Goal: Task Accomplishment & Management: Use online tool/utility

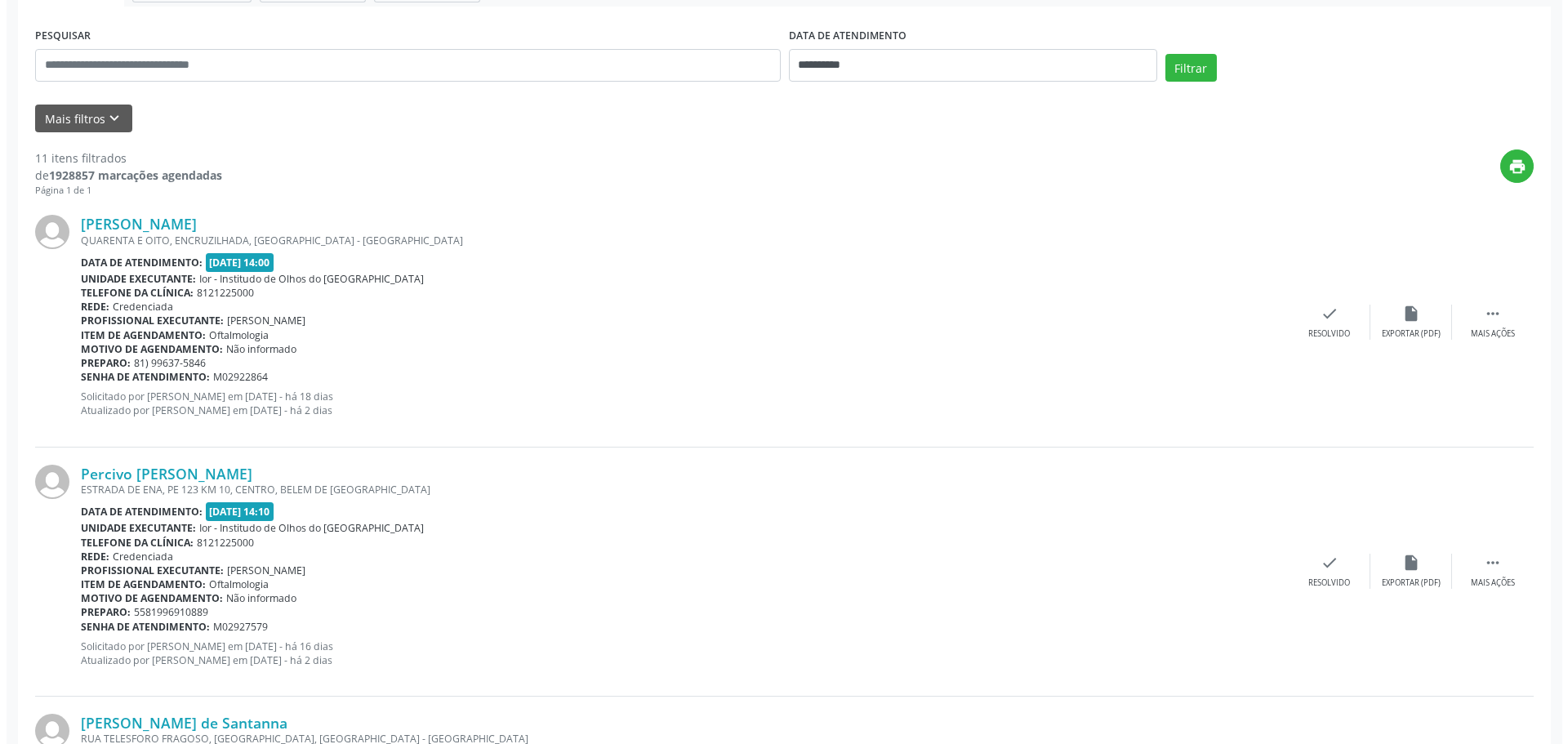
scroll to position [231, 0]
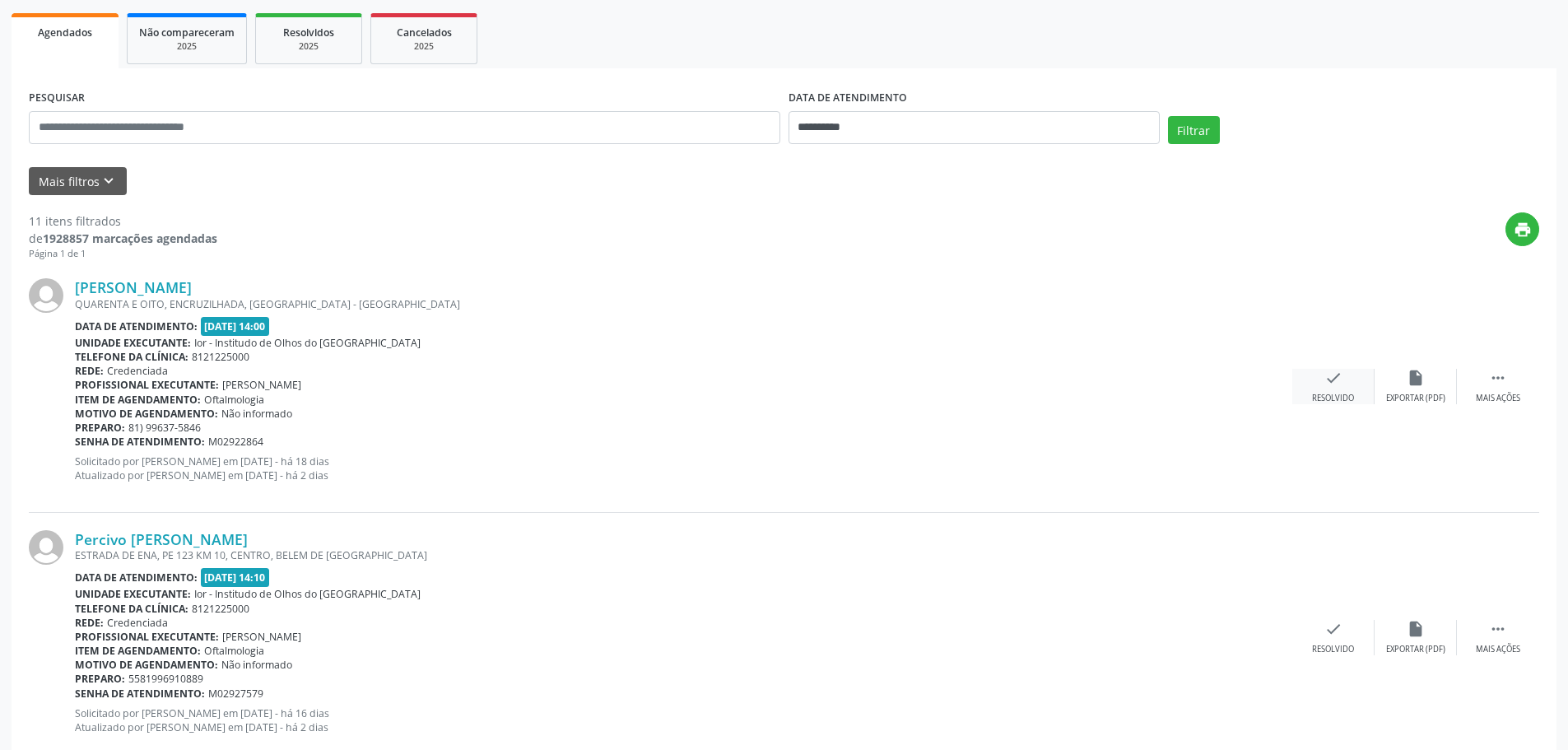
click at [1345, 384] on div "check Resolvido" at bounding box center [1332, 387] width 82 height 35
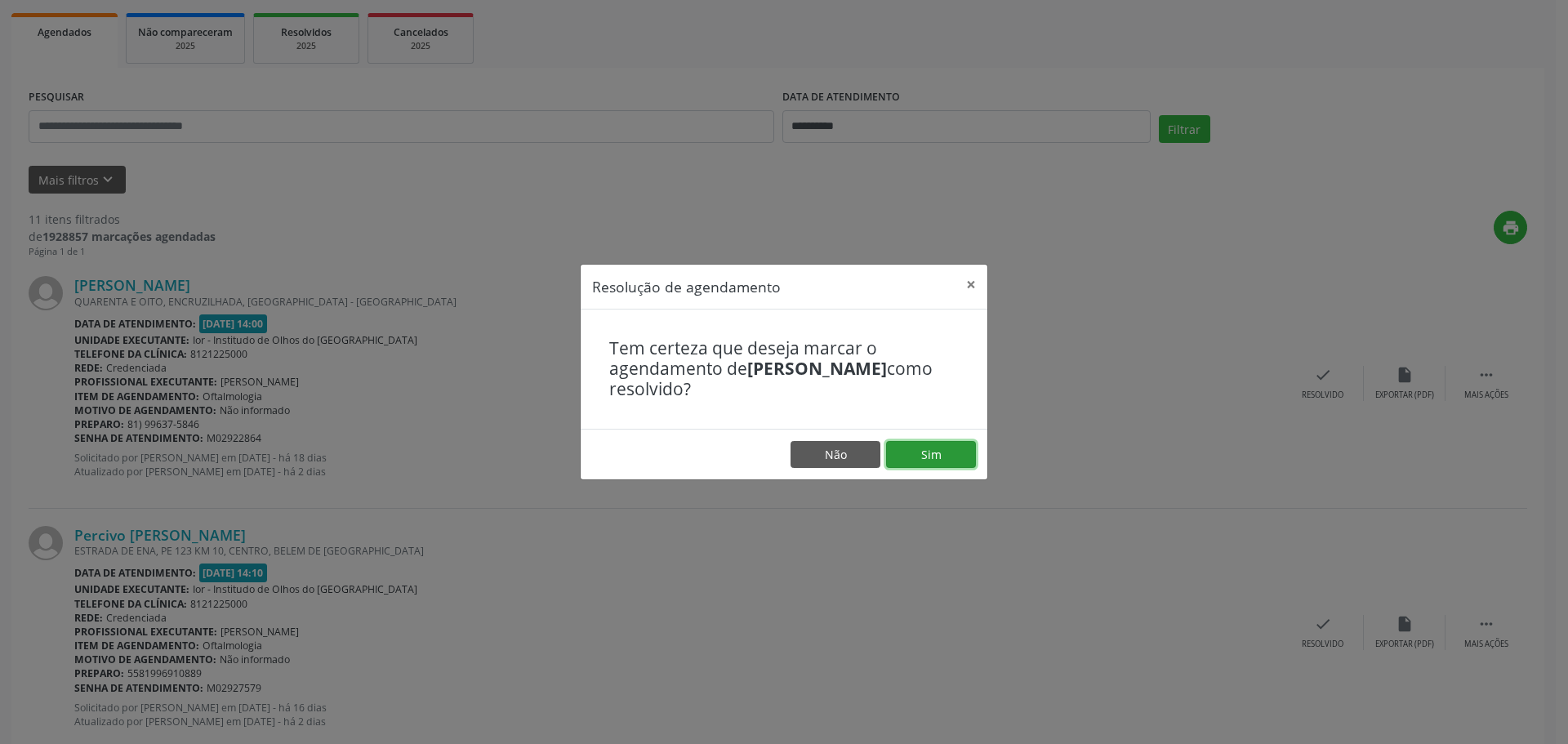
click at [934, 451] on button "Sim" at bounding box center [931, 455] width 89 height 27
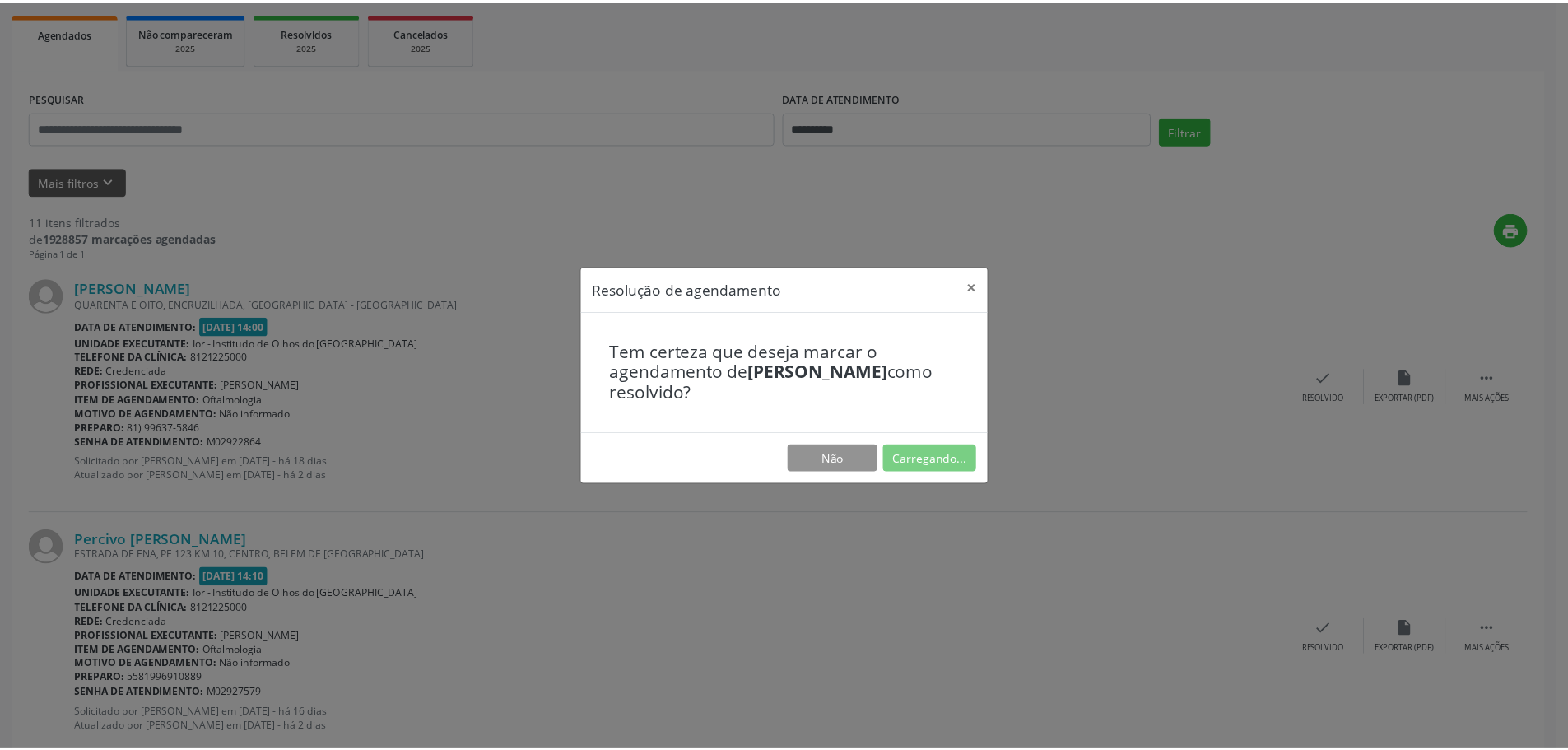
scroll to position [0, 0]
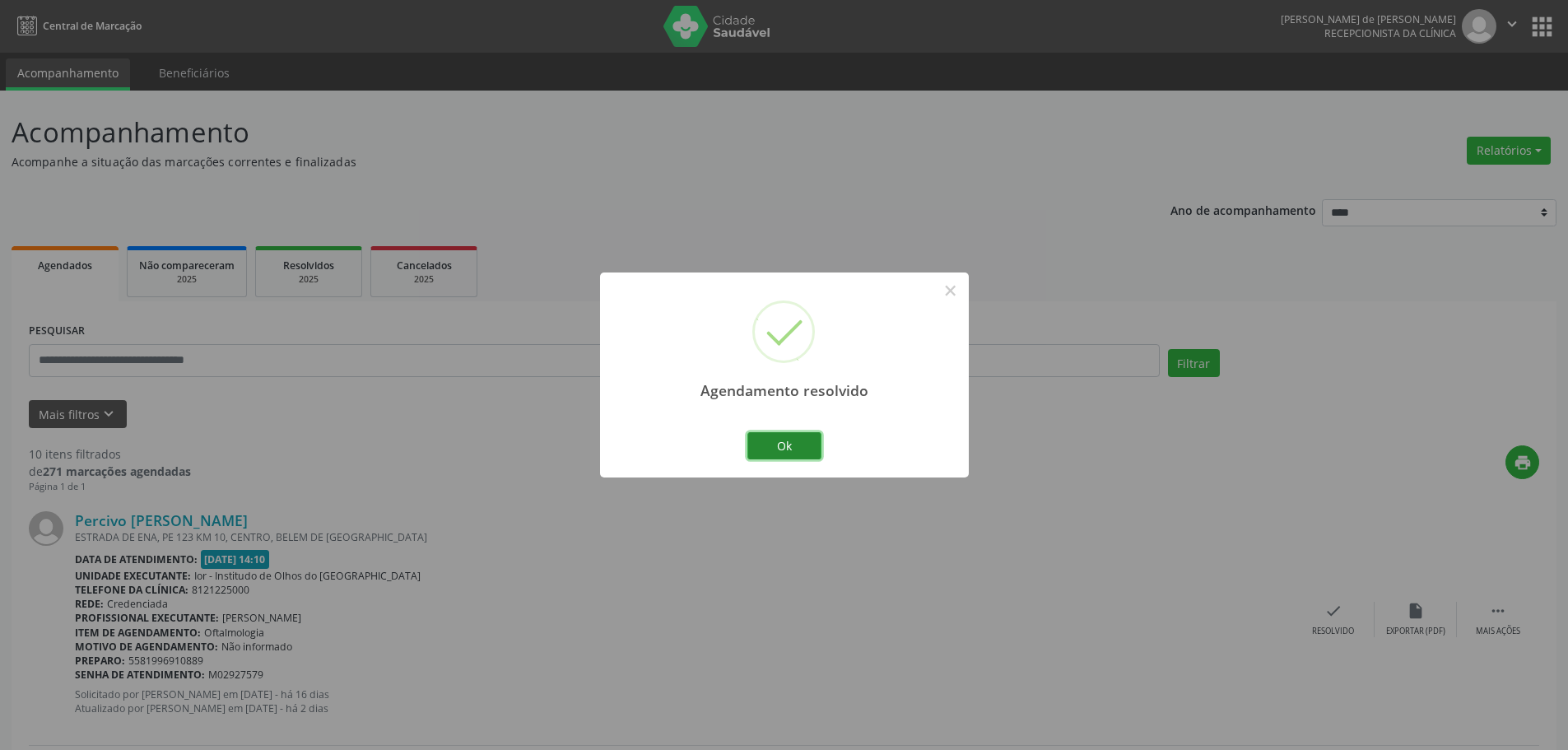
click at [789, 440] on button "Ok" at bounding box center [784, 446] width 75 height 28
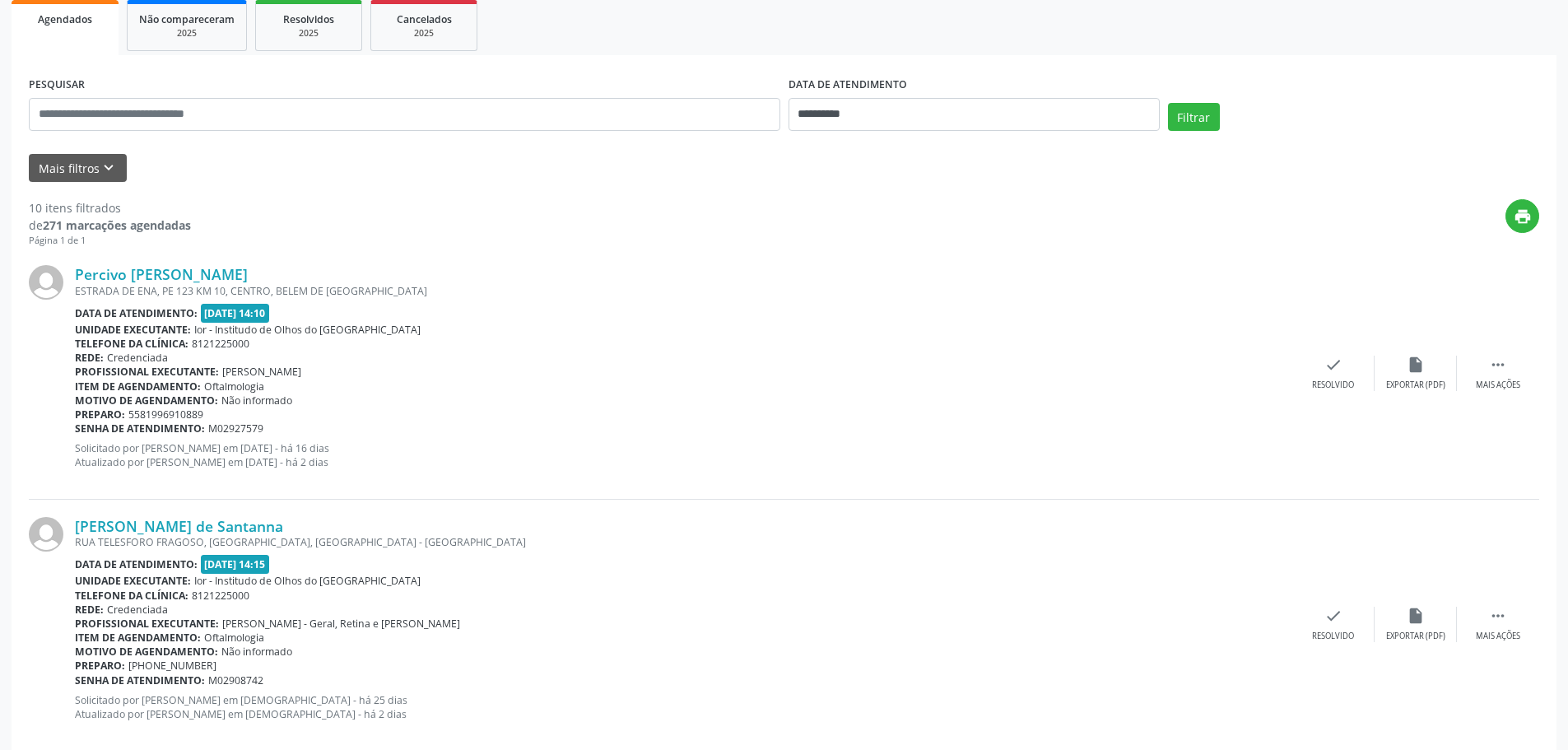
scroll to position [247, 0]
click at [1509, 371] on div " Mais ações" at bounding box center [1497, 373] width 82 height 35
click at [1490, 378] on div " Menos ações" at bounding box center [1497, 373] width 82 height 35
click at [1503, 364] on icon "" at bounding box center [1498, 364] width 18 height 18
click at [1417, 378] on div "Não compareceu" at bounding box center [1415, 384] width 70 height 12
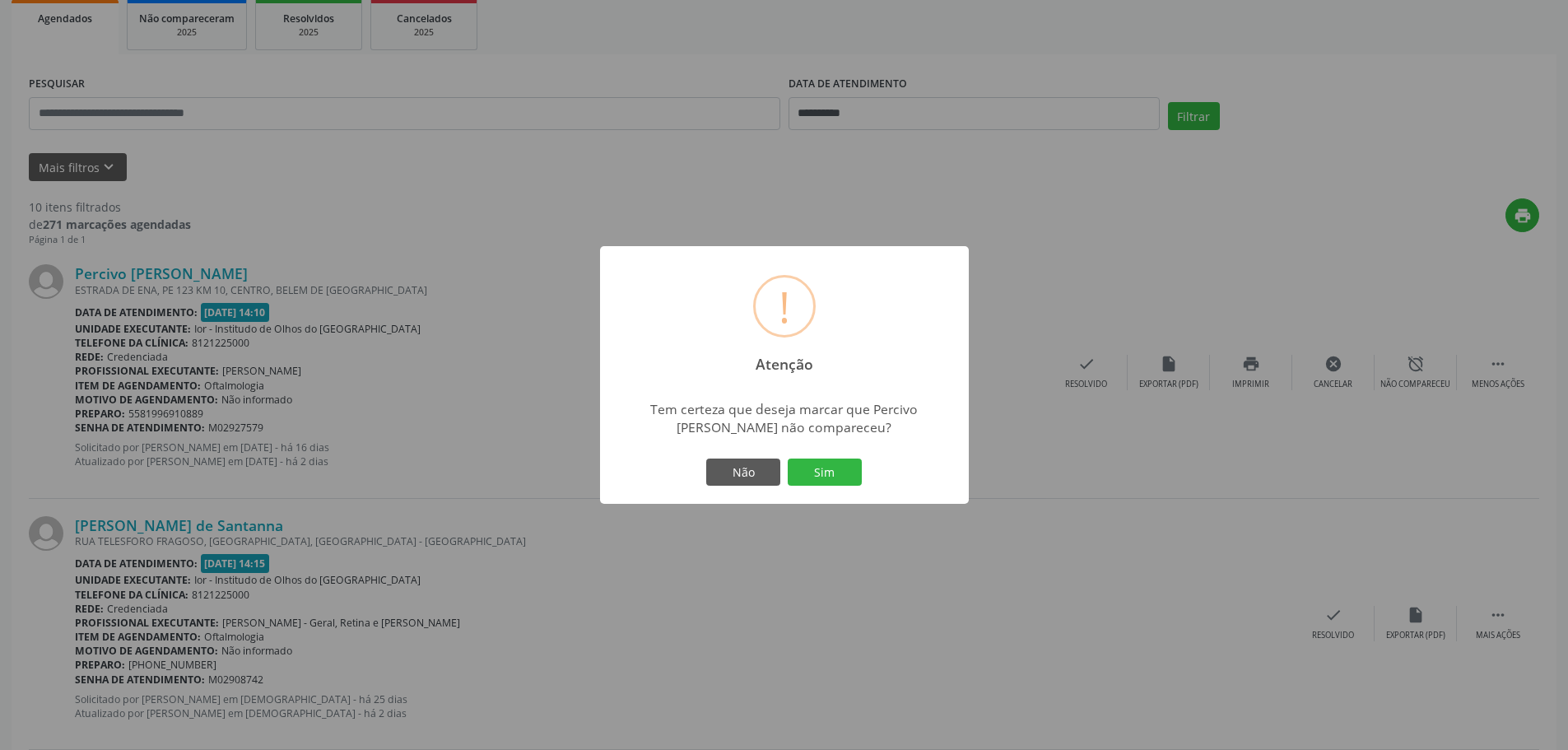
click at [844, 482] on button "Sim" at bounding box center [824, 472] width 75 height 28
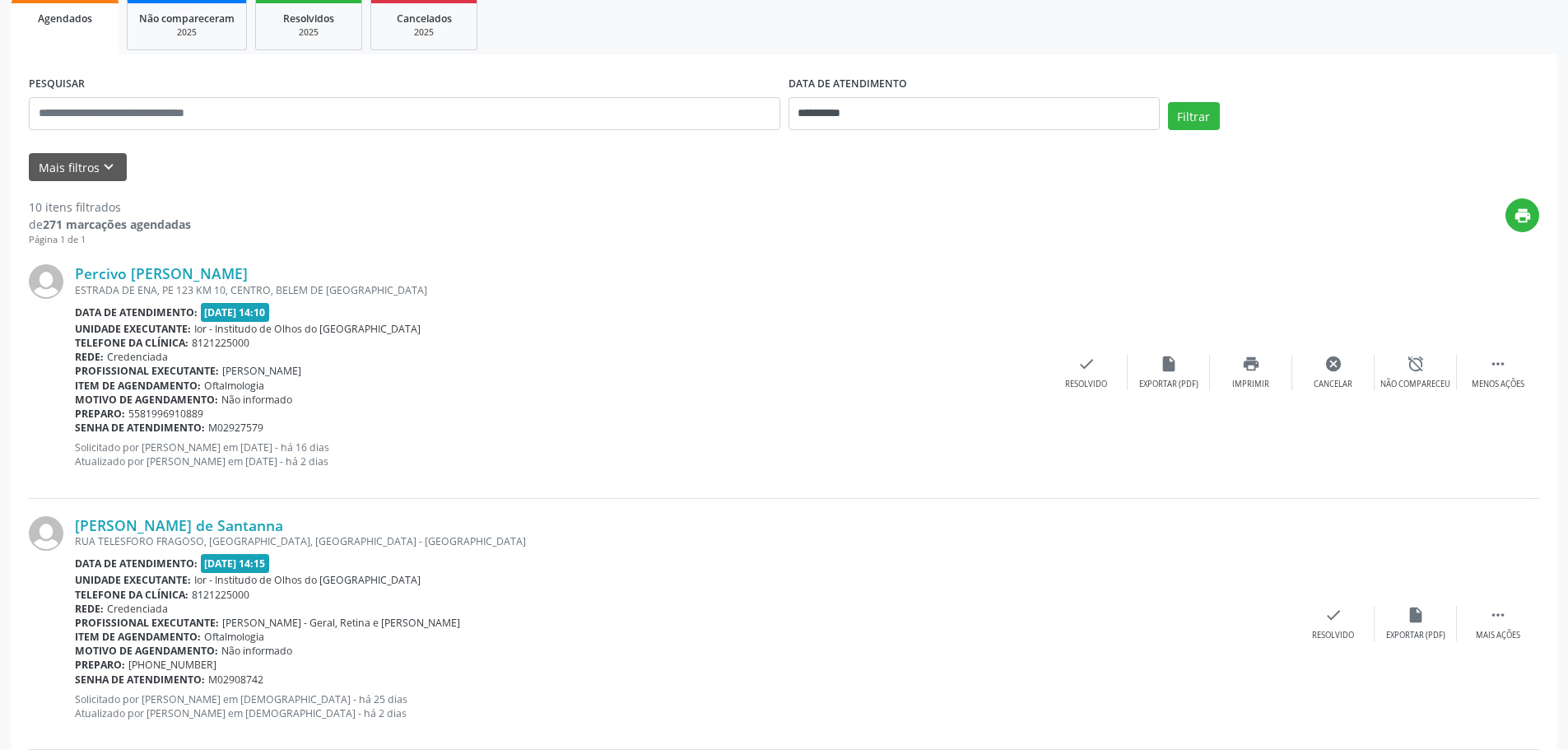
scroll to position [0, 0]
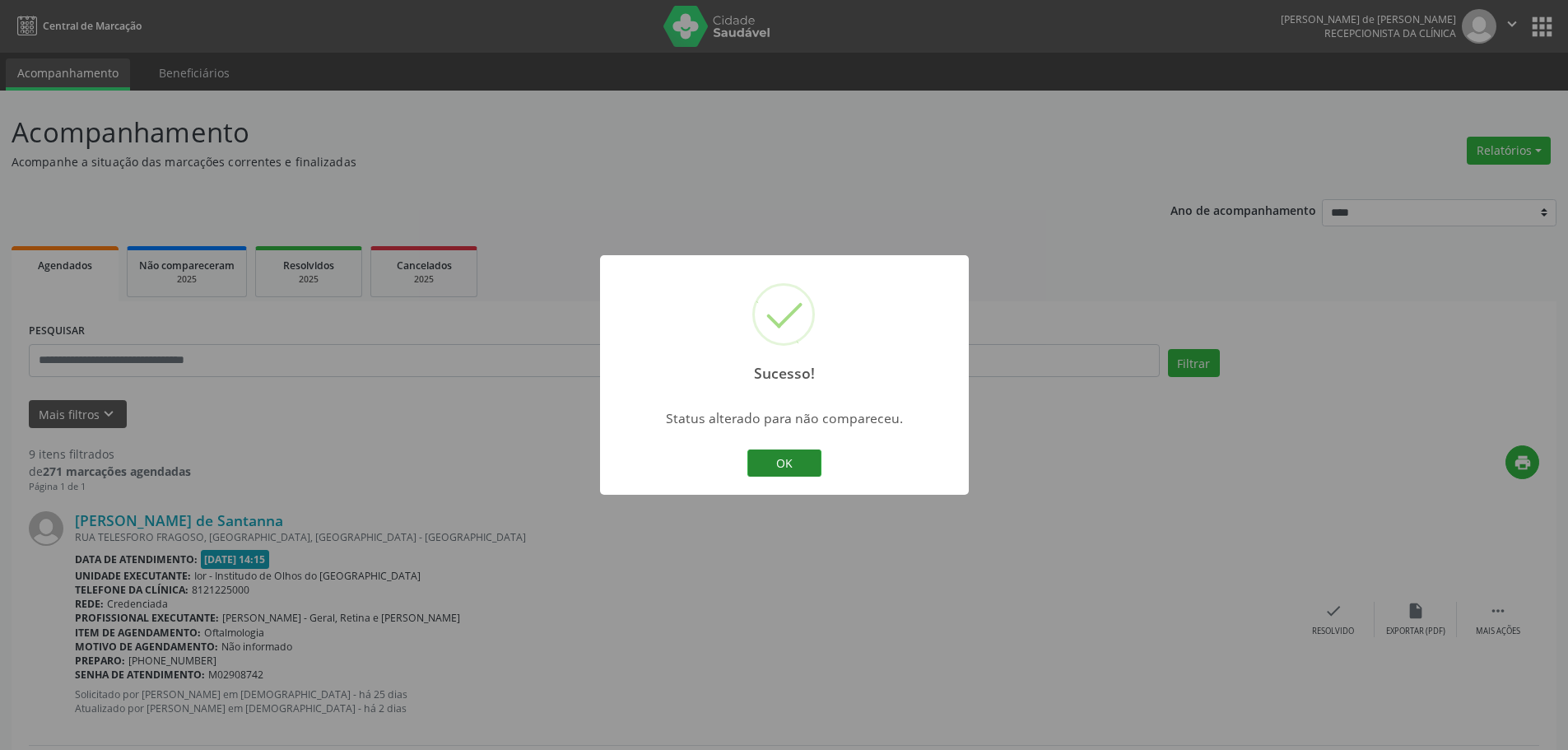
click at [805, 458] on button "OK" at bounding box center [784, 463] width 75 height 28
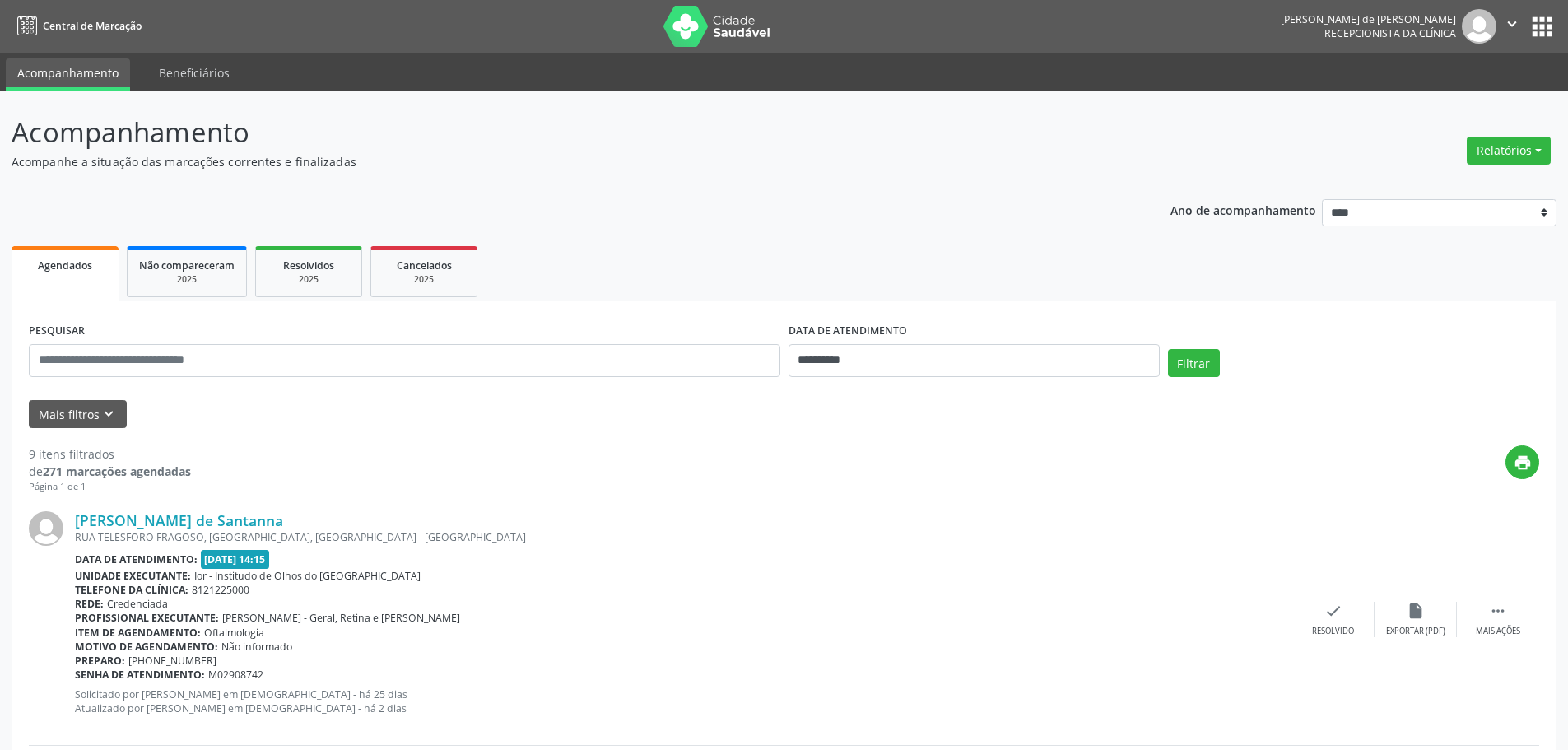
click at [1549, 23] on button "apps" at bounding box center [1541, 26] width 29 height 29
